Goal: Register for event/course

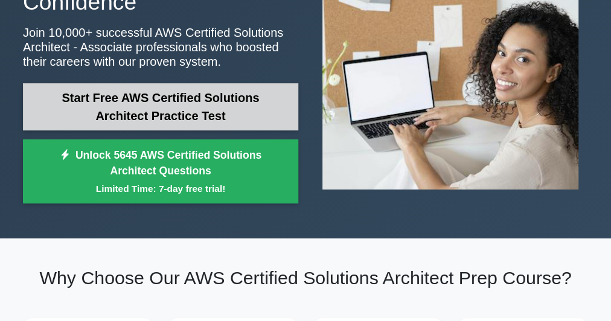
scroll to position [290, 0]
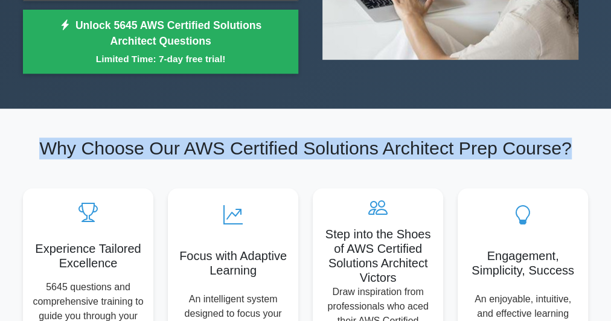
drag, startPoint x: 37, startPoint y: 150, endPoint x: 573, endPoint y: 159, distance: 536.1
click at [573, 159] on h2 "Why Choose Our AWS Certified Solutions Architect Prep Course?" at bounding box center [305, 149] width 565 height 22
click at [567, 151] on h2 "Why Choose Our AWS Certified Solutions Architect Prep Course?" at bounding box center [305, 149] width 565 height 22
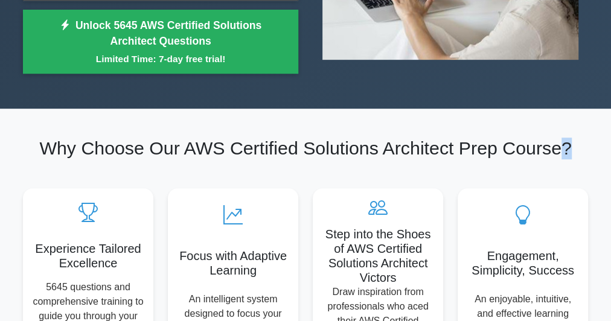
drag, startPoint x: 567, startPoint y: 149, endPoint x: 579, endPoint y: 150, distance: 12.7
click at [579, 150] on h2 "Why Choose Our AWS Certified Solutions Architect Prep Course?" at bounding box center [305, 149] width 565 height 22
drag, startPoint x: 462, startPoint y: 148, endPoint x: 571, endPoint y: 150, distance: 108.7
click at [571, 150] on h2 "Why Choose Our AWS Certified Solutions Architect Prep Course?" at bounding box center [305, 149] width 565 height 22
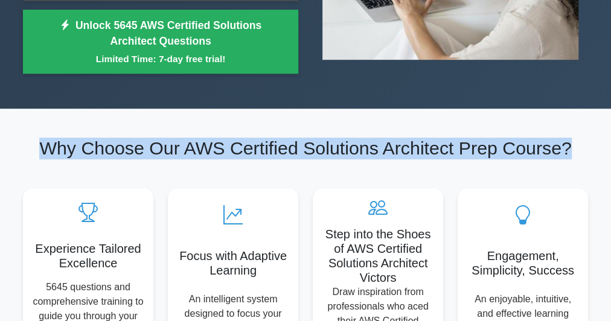
drag, startPoint x: 36, startPoint y: 145, endPoint x: 618, endPoint y: 135, distance: 582.0
click at [467, 155] on h2 "Why Choose Our AWS Certified Solutions Architect Prep Course?" at bounding box center [305, 149] width 565 height 22
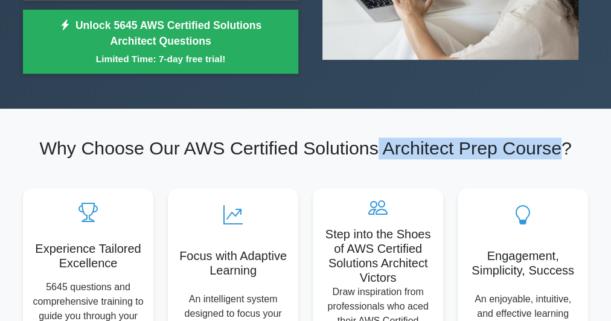
drag, startPoint x: 380, startPoint y: 151, endPoint x: 569, endPoint y: 150, distance: 188.9
click at [569, 150] on h2 "Why Choose Our AWS Certified Solutions Architect Prep Course?" at bounding box center [305, 149] width 565 height 22
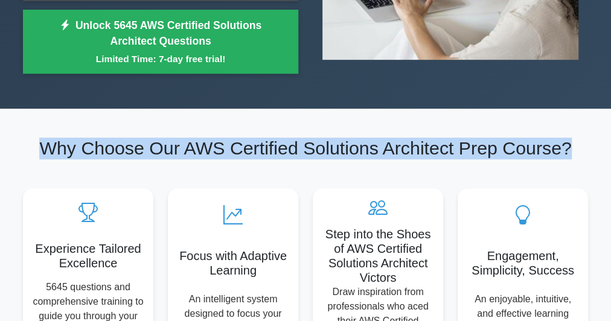
drag, startPoint x: 37, startPoint y: 148, endPoint x: 605, endPoint y: 126, distance: 568.4
click at [541, 152] on h2 "Why Choose Our AWS Certified Solutions Architect Prep Course?" at bounding box center [305, 149] width 565 height 22
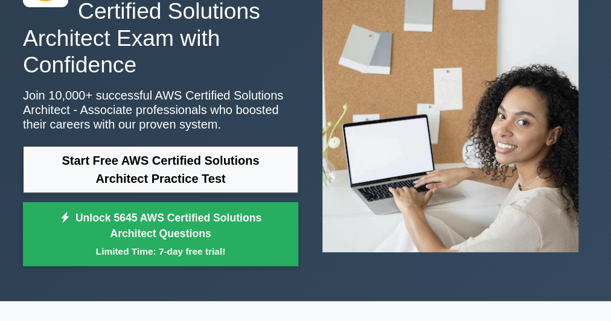
scroll to position [0, 0]
